Goal: Task Accomplishment & Management: Use online tool/utility

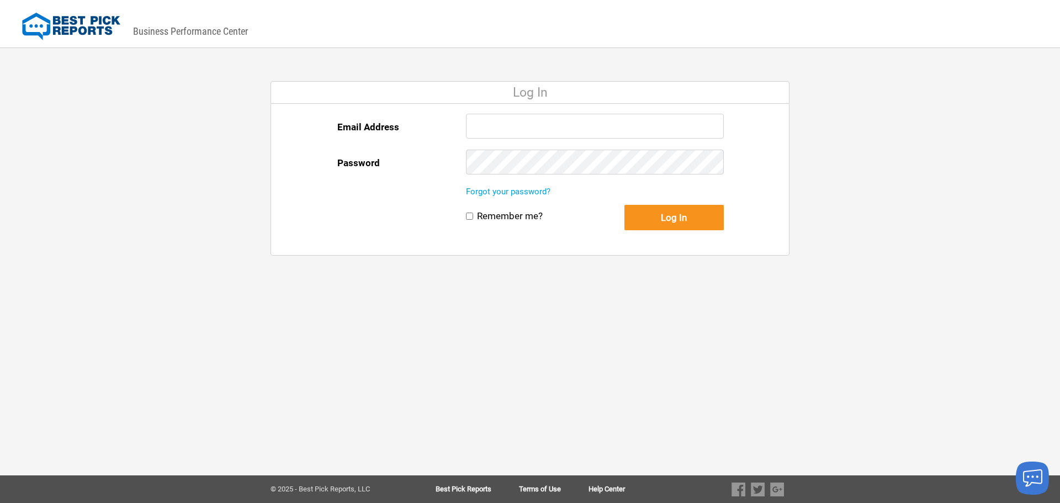
click at [506, 128] on input "Email Address" at bounding box center [595, 126] width 258 height 25
type input "Jason@intelligentservice.com"
click at [624, 205] on button "Log In" at bounding box center [673, 217] width 99 height 25
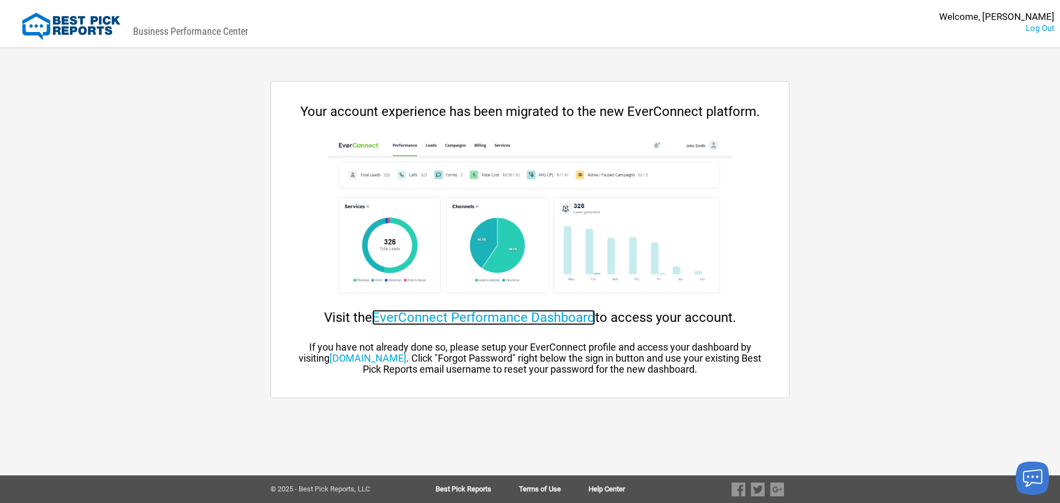
click at [441, 317] on link "EverConnect Performance Dashboard" at bounding box center [483, 317] width 223 height 15
